Goal: Information Seeking & Learning: Learn about a topic

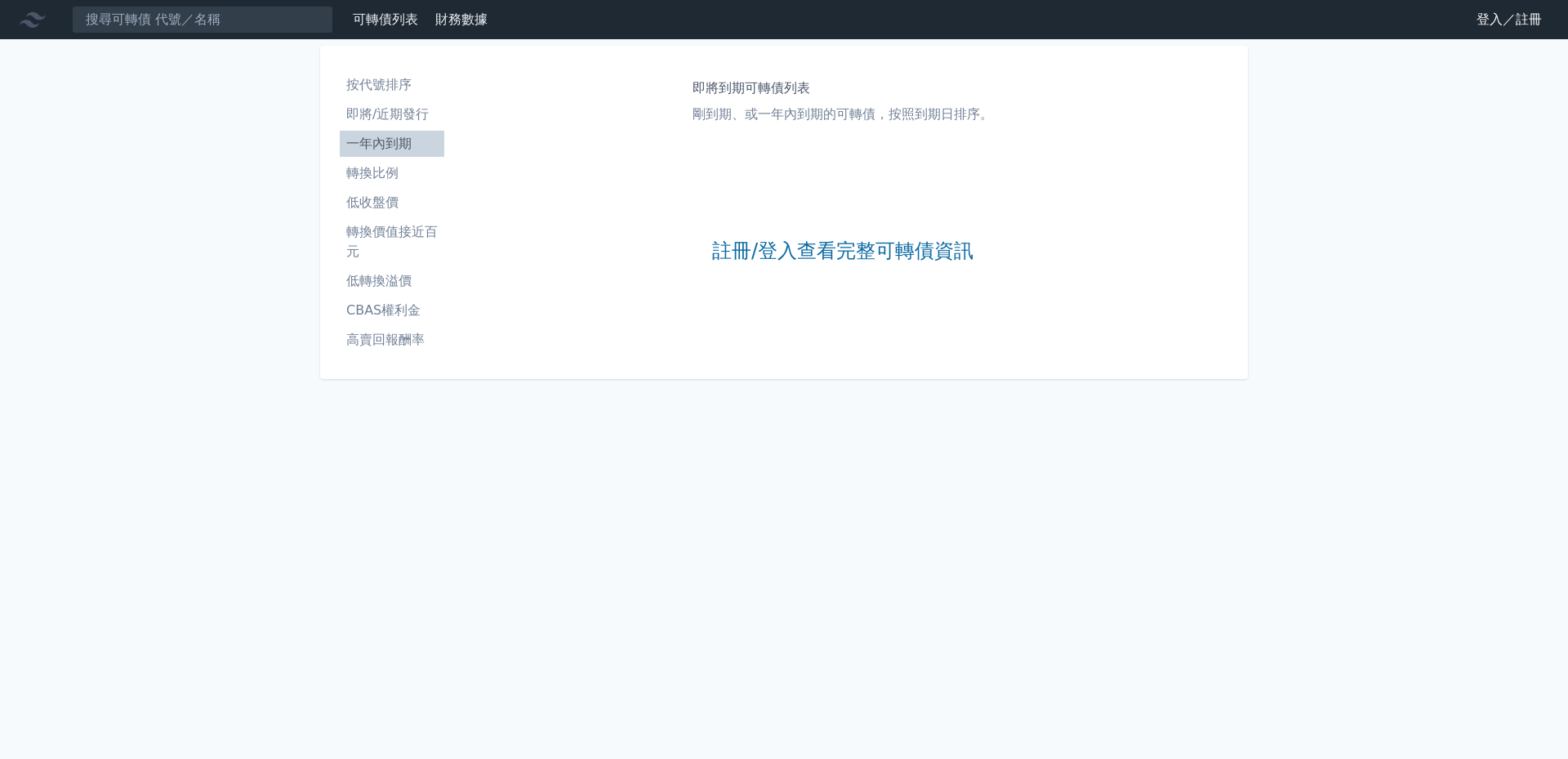
click at [758, 85] on h1 "即將到期可轉債列表" at bounding box center [842, 88] width 301 height 20
click at [797, 127] on div "即將到期可轉債列表 剛到期、或一年內到期的可轉債，按照到期日排序。" at bounding box center [842, 105] width 301 height 65
click at [424, 233] on li "轉換價值接近百元" at bounding box center [392, 242] width 104 height 39
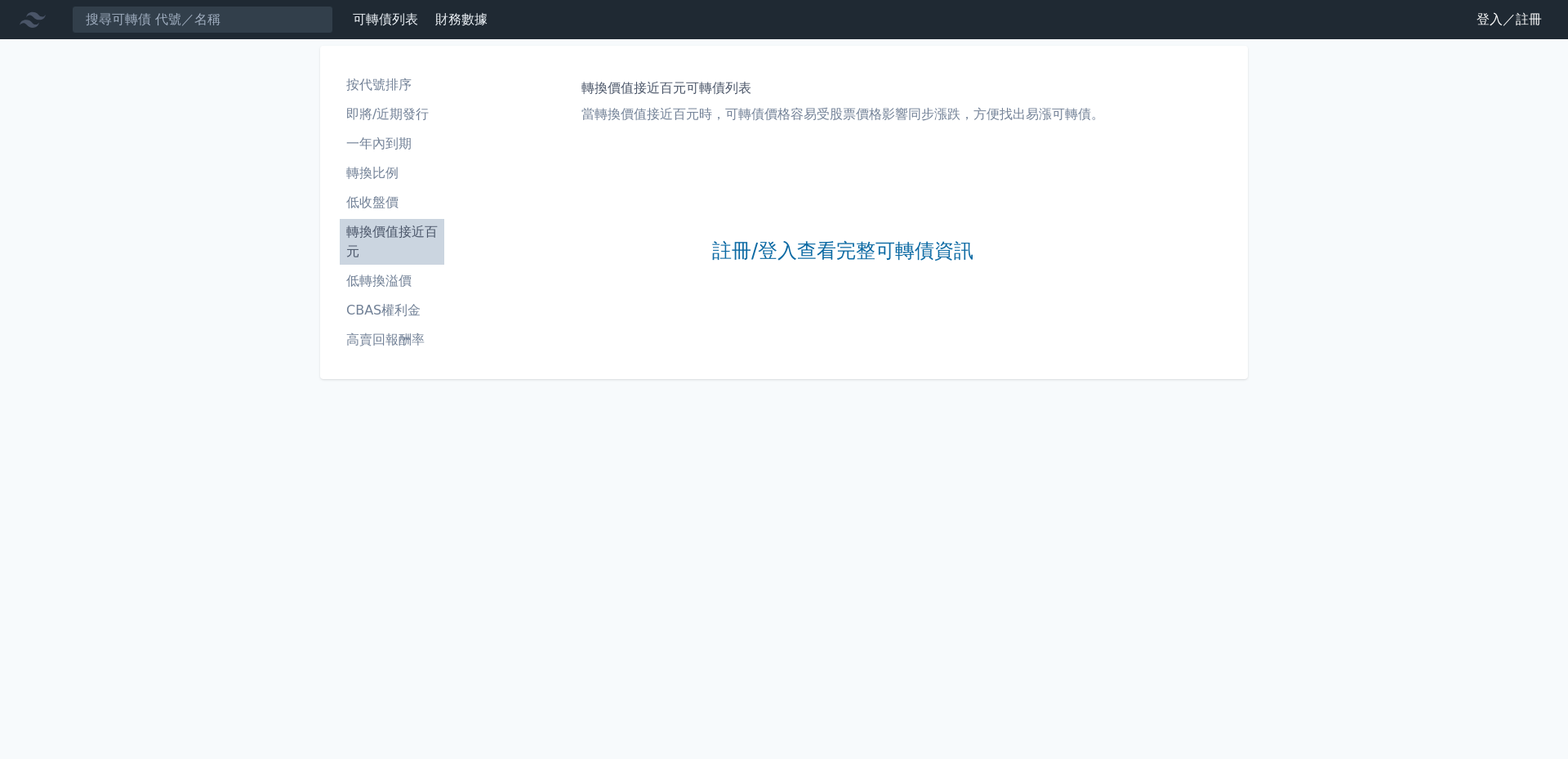
click at [675, 130] on div "轉換價值接近百元可轉債列表 當轉換價值接近百元時，可轉債價格容易受股票價格影響同步漲跌，方便找出易漲可轉債。" at bounding box center [842, 105] width 522 height 65
click at [677, 106] on p "當轉換價值接近百元時，可轉債價格容易受股票價格影響同步漲跌，方便找出易漲可轉債。" at bounding box center [842, 115] width 522 height 20
click at [384, 174] on li "轉換比例" at bounding box center [392, 174] width 104 height 20
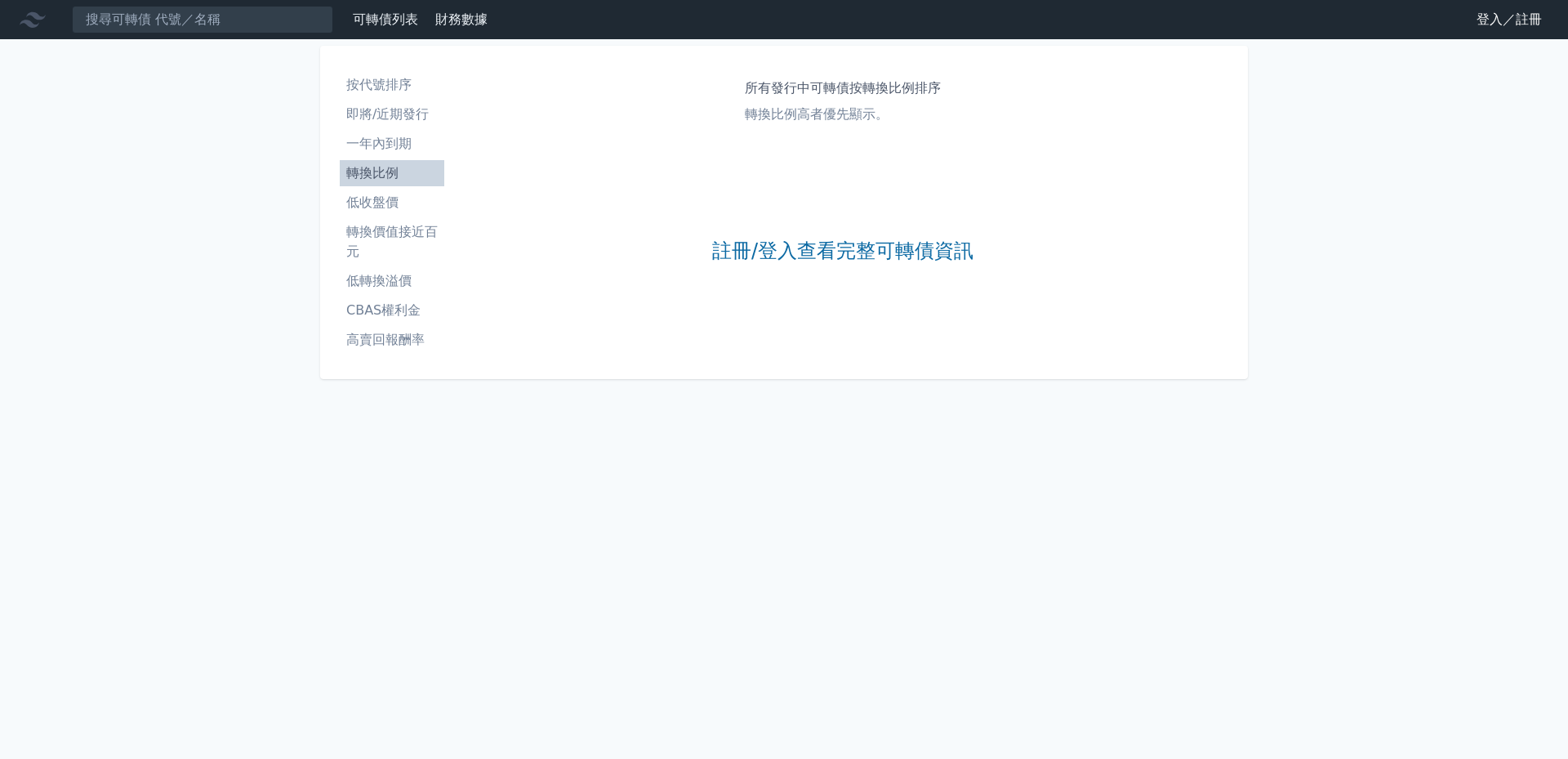
click at [883, 91] on h1 "所有發行中可轉債按轉換比例排序" at bounding box center [843, 88] width 196 height 20
